Goal: Task Accomplishment & Management: Manage account settings

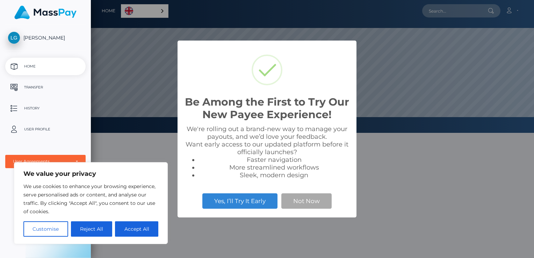
scroll to position [133, 443]
click at [131, 229] on button "Accept All" at bounding box center [136, 228] width 43 height 15
checkbox input "true"
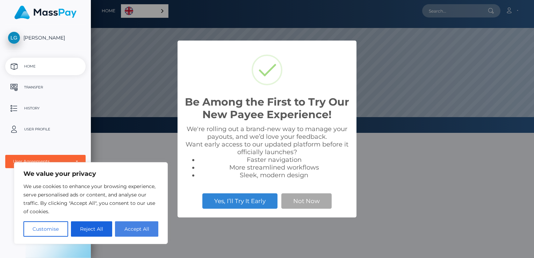
checkbox input "true"
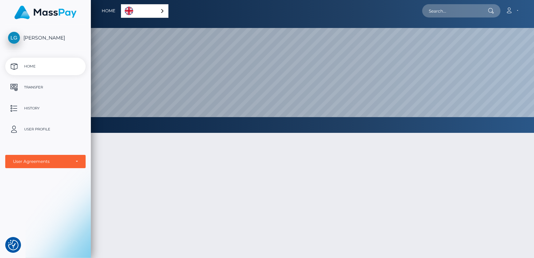
click at [164, 13] on div "English" at bounding box center [145, 11] width 48 height 14
click at [299, 241] on div at bounding box center [312, 229] width 443 height 215
click at [145, 187] on div at bounding box center [312, 229] width 443 height 215
click at [37, 125] on p "User Profile" at bounding box center [45, 129] width 75 height 10
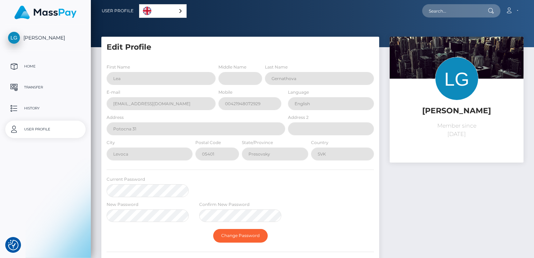
select select
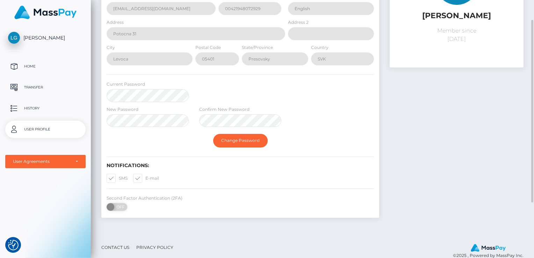
scroll to position [62, 0]
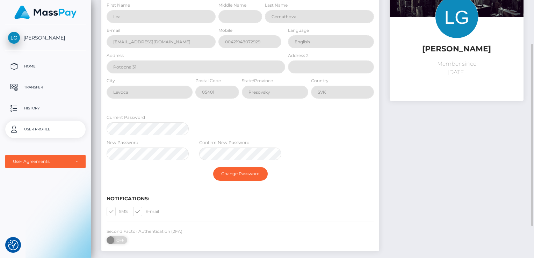
click at [419, 138] on div "[PERSON_NAME] Member since [DATE]" at bounding box center [456, 116] width 144 height 283
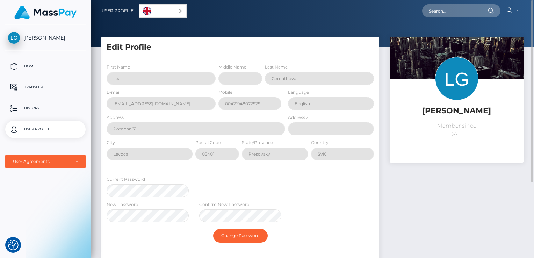
scroll to position [0, 0]
click at [66, 64] on p "Home" at bounding box center [45, 66] width 75 height 10
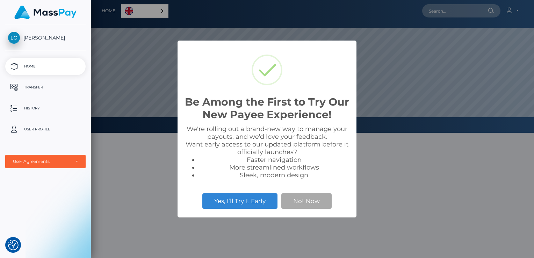
scroll to position [133, 443]
click at [309, 204] on button "Not Now" at bounding box center [306, 200] width 50 height 15
